Goal: Navigation & Orientation: Find specific page/section

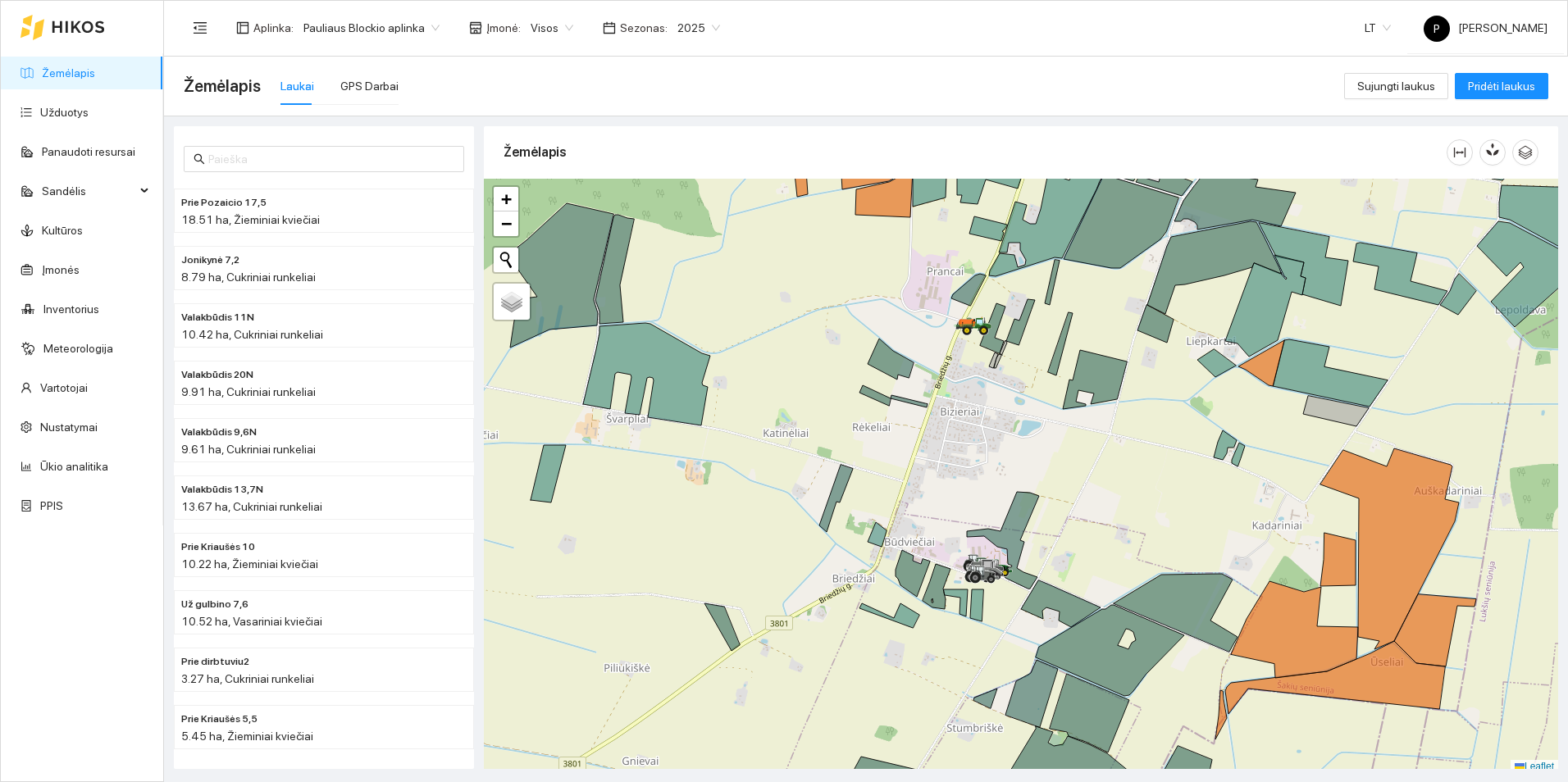
scroll to position [5, 0]
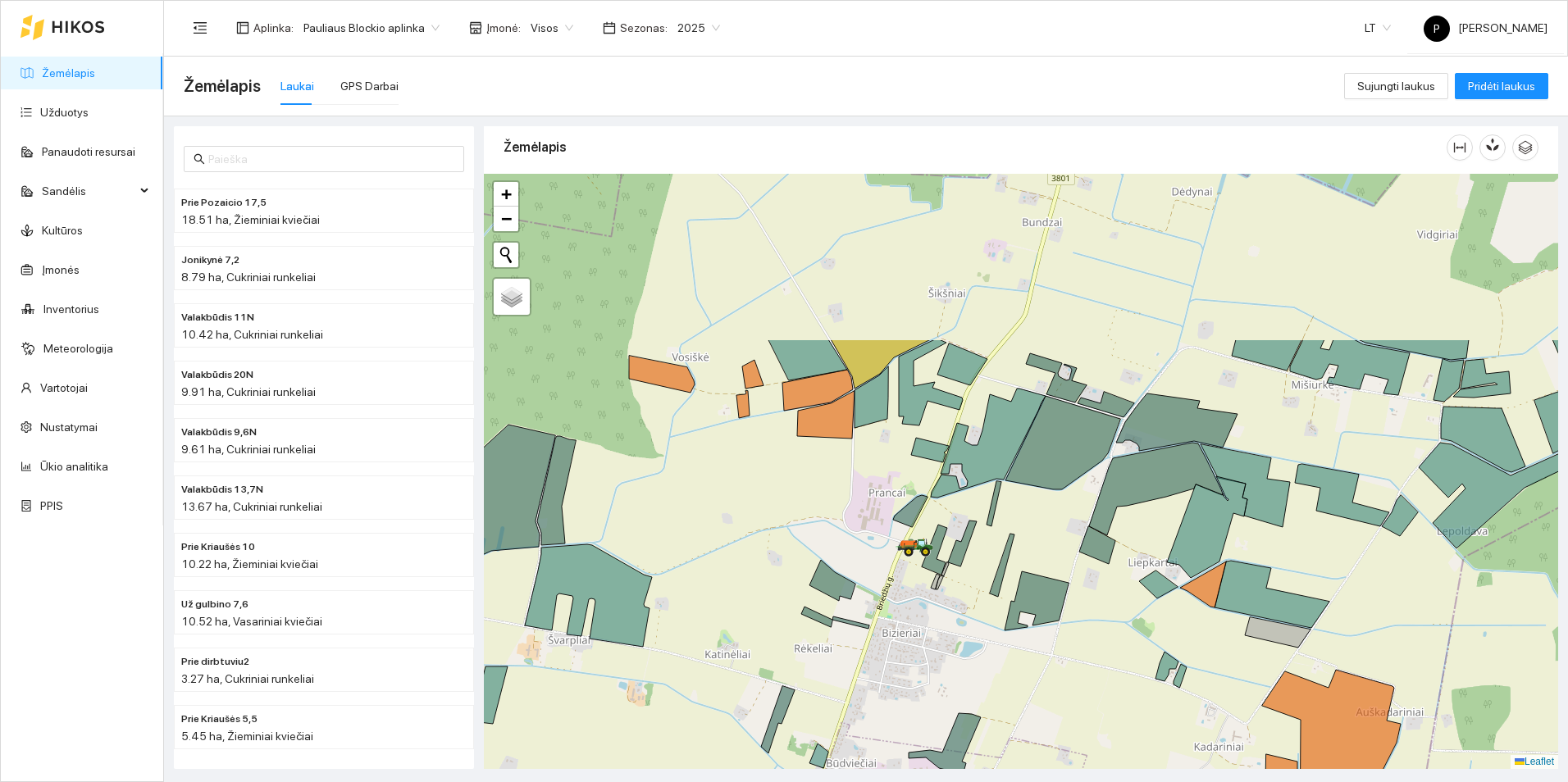
drag, startPoint x: 1101, startPoint y: 346, endPoint x: 1043, endPoint y: 572, distance: 233.3
click at [1043, 572] on div at bounding box center [1021, 472] width 1074 height 595
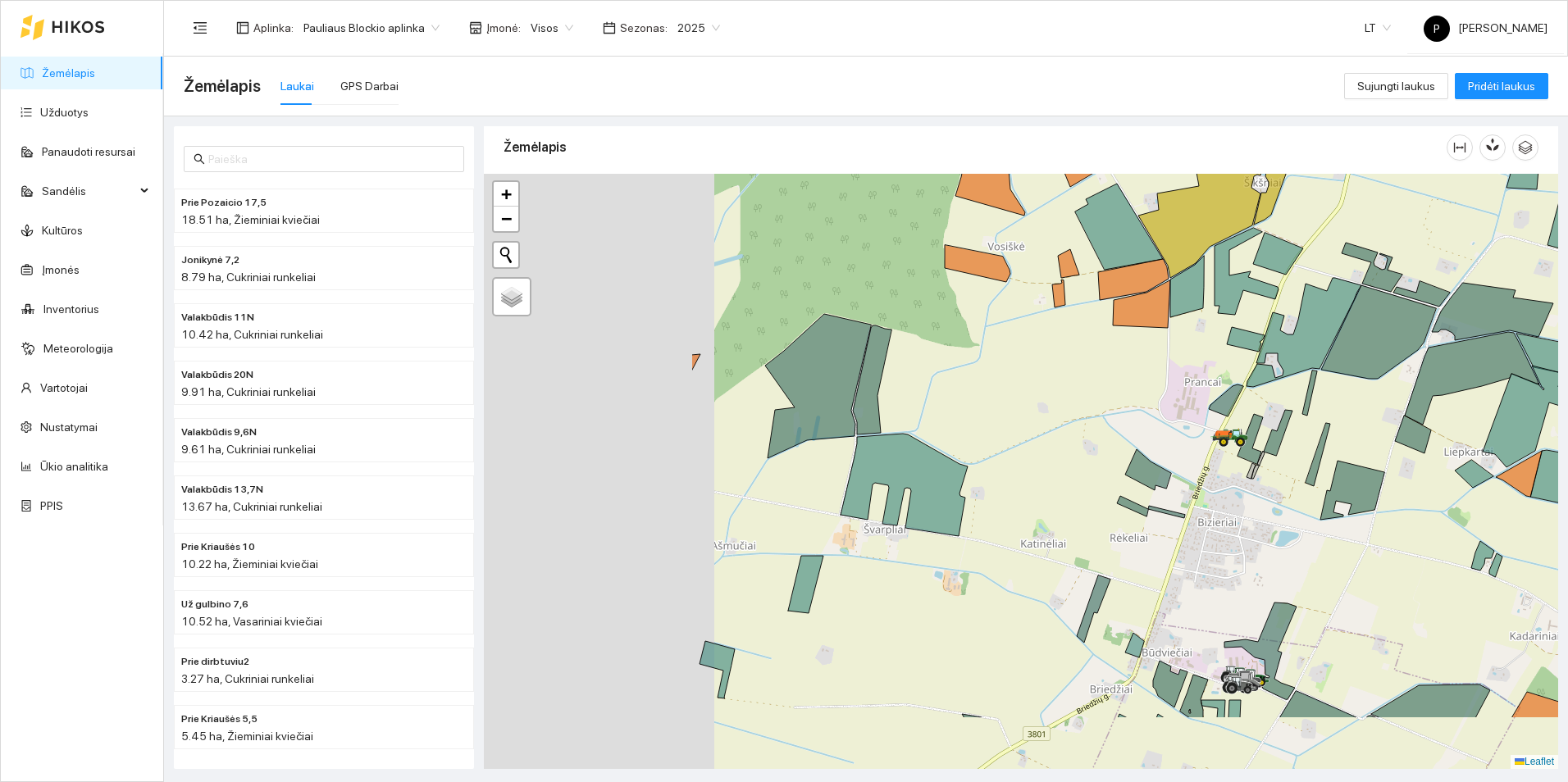
drag, startPoint x: 793, startPoint y: 574, endPoint x: 1060, endPoint y: 478, distance: 283.7
click at [1063, 478] on div at bounding box center [1021, 472] width 1074 height 595
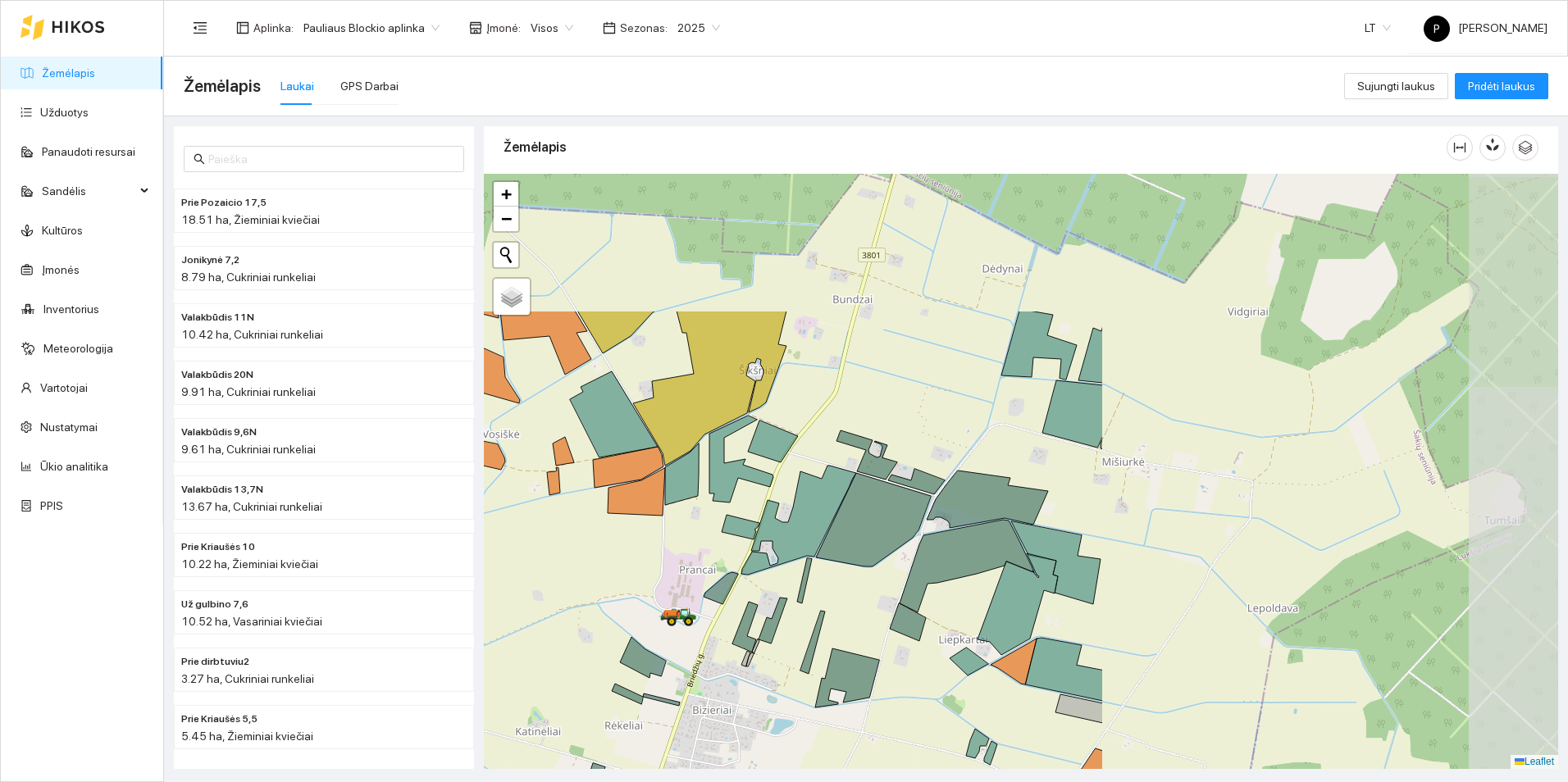
drag, startPoint x: 1228, startPoint y: 405, endPoint x: 728, endPoint y: 595, distance: 534.9
click at [728, 595] on div at bounding box center [1021, 472] width 1074 height 595
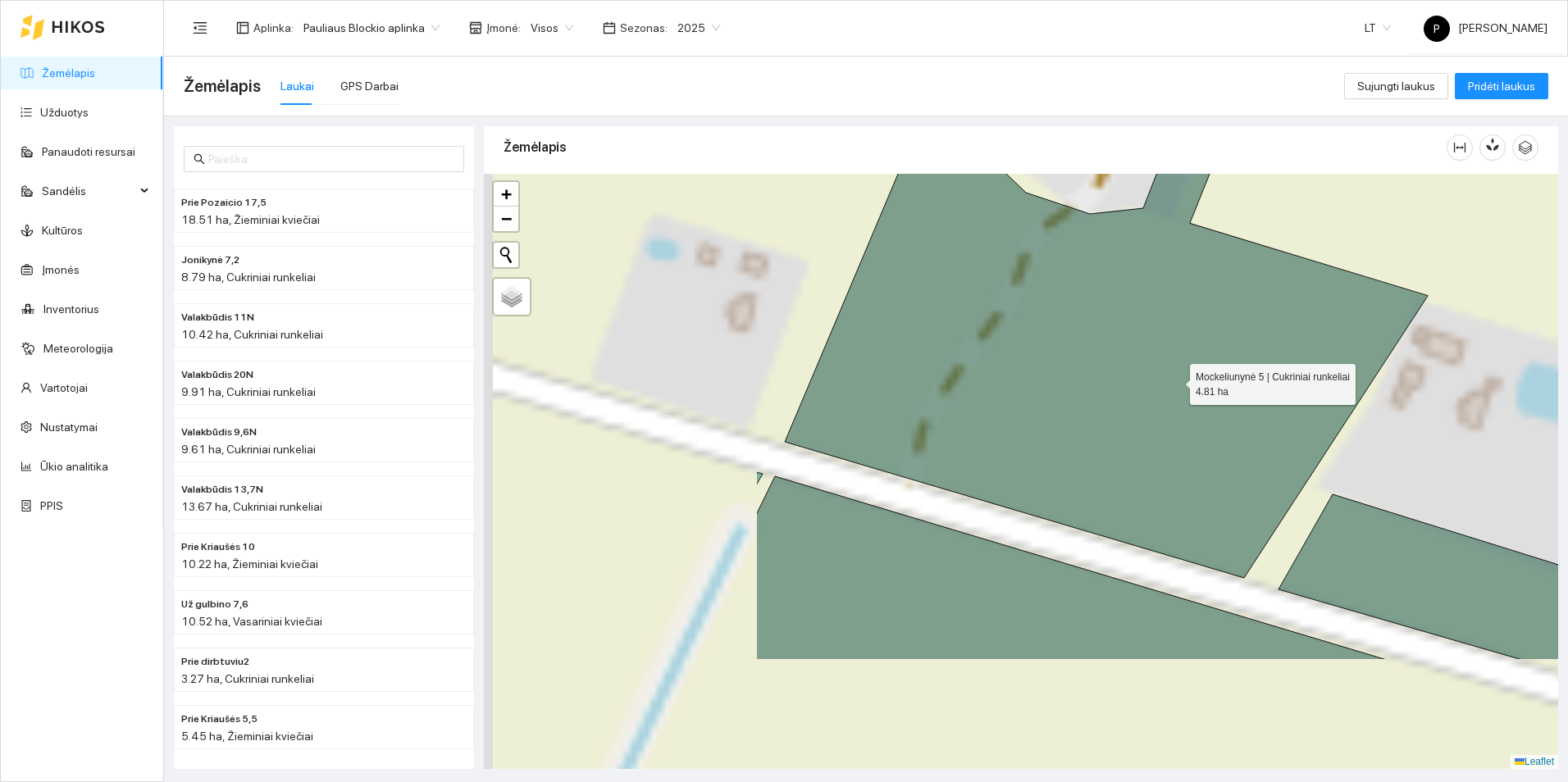
drag, startPoint x: 906, startPoint y: 520, endPoint x: 1174, endPoint y: 381, distance: 301.9
click at [1174, 381] on icon at bounding box center [1091, 261] width 672 height 634
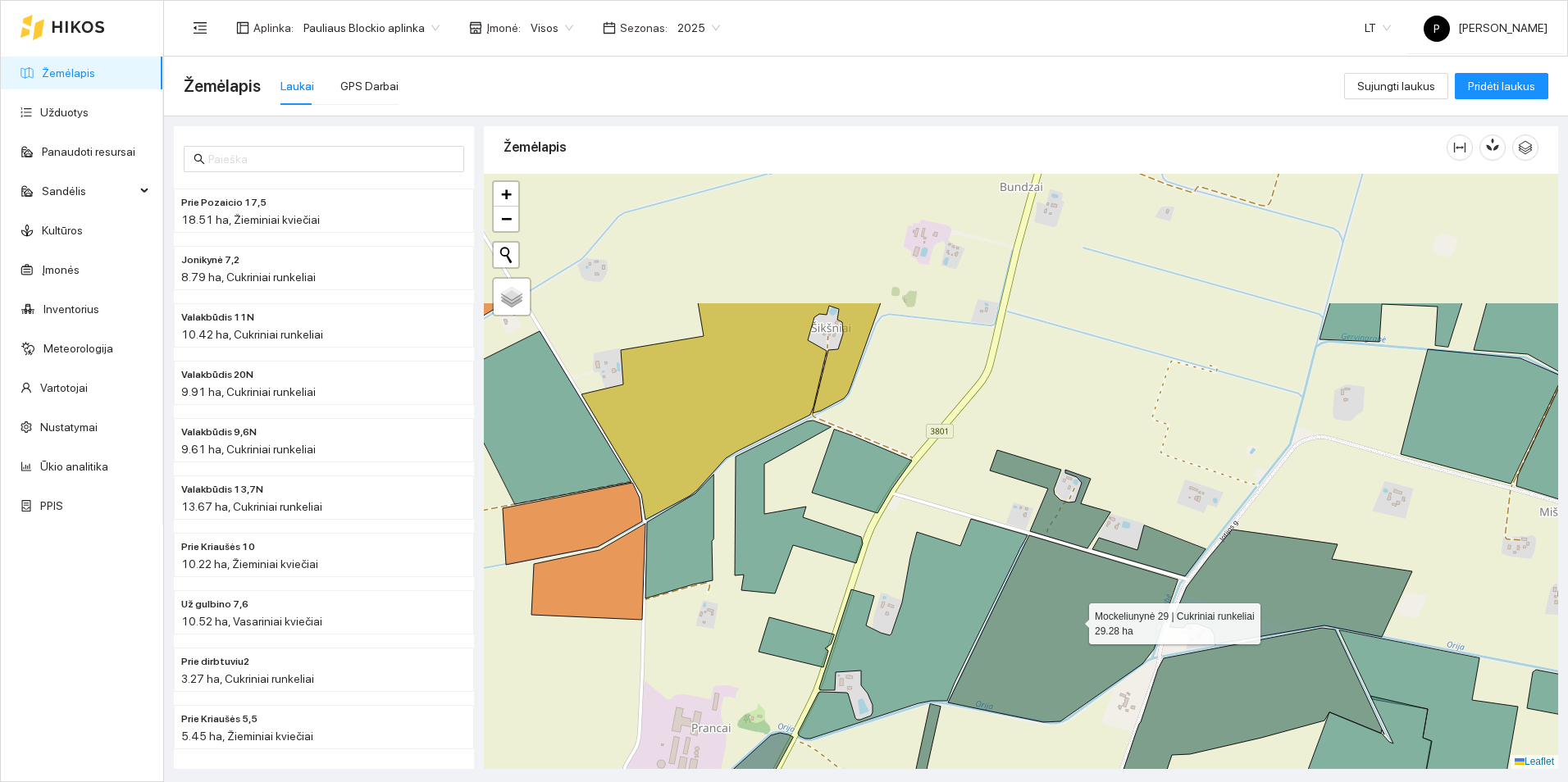
drag, startPoint x: 1162, startPoint y: 430, endPoint x: 1074, endPoint y: 619, distance: 208.5
click at [1074, 619] on icon at bounding box center [1063, 629] width 230 height 187
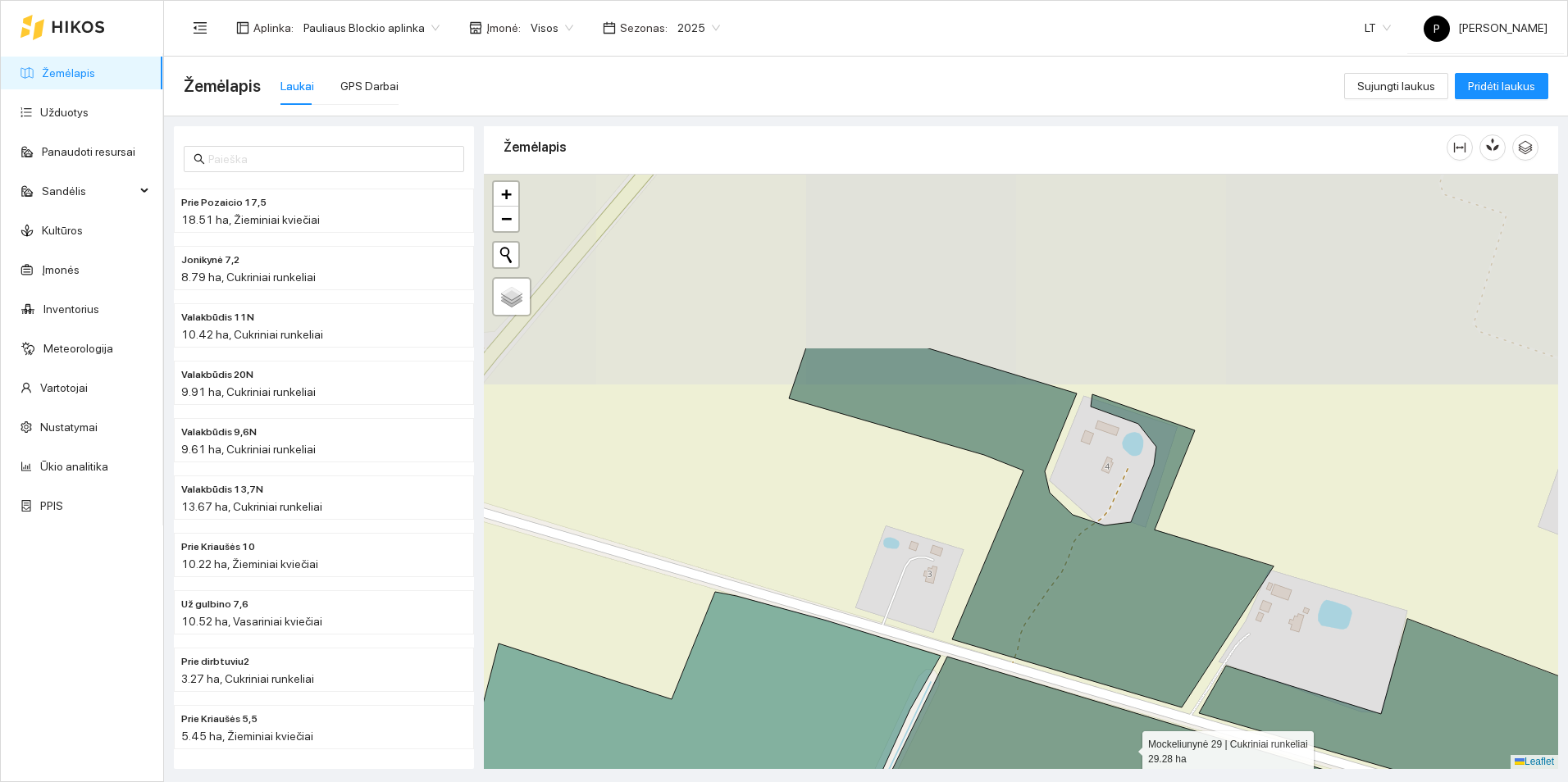
drag, startPoint x: 1048, startPoint y: 541, endPoint x: 1127, endPoint y: 747, distance: 220.6
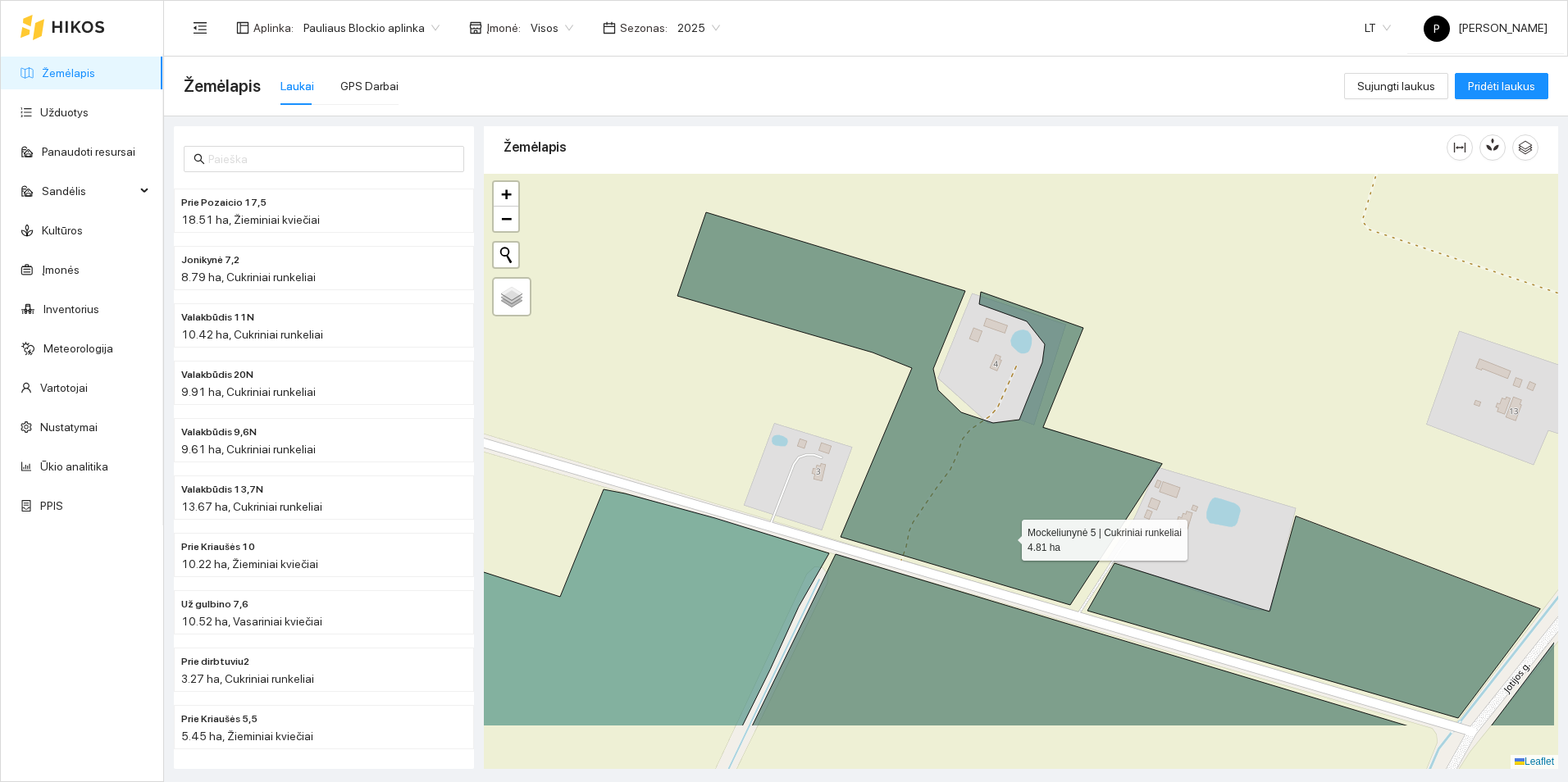
drag, startPoint x: 1100, startPoint y: 616, endPoint x: 1008, endPoint y: 537, distance: 121.3
click at [1008, 537] on icon at bounding box center [920, 409] width 485 height 393
